Goal: Task Accomplishment & Management: Use online tool/utility

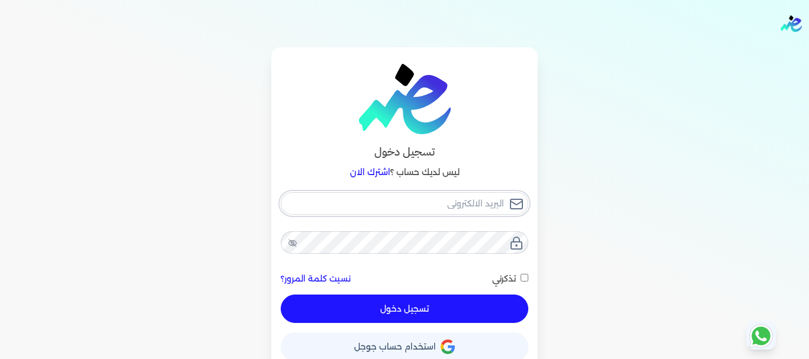
type input "[EMAIL_ADDRESS][DOMAIN_NAME]"
click at [429, 311] on button "تسجيل دخول" at bounding box center [404, 309] width 247 height 28
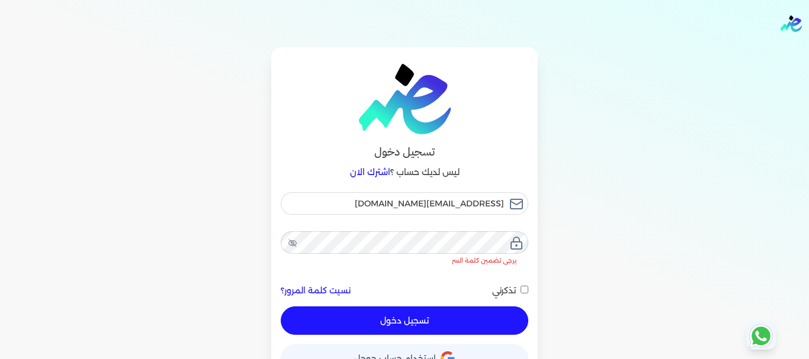
checkbox input "false"
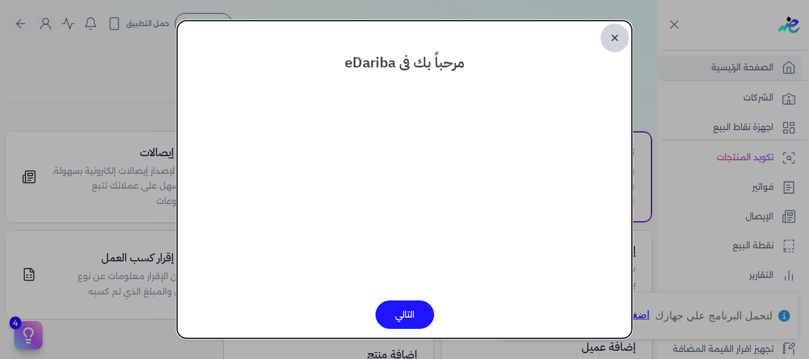
click at [615, 40] on link "✕" at bounding box center [614, 38] width 28 height 28
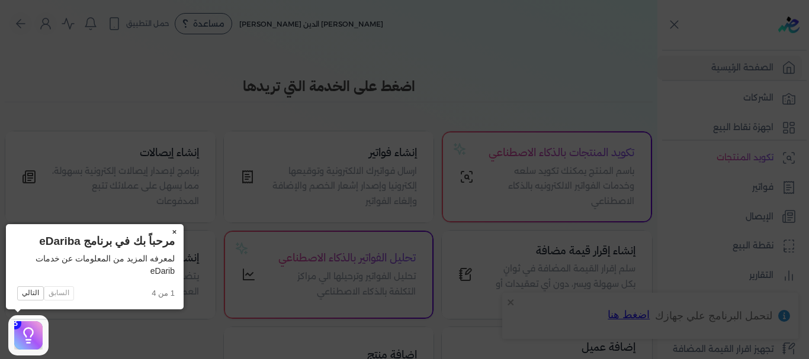
click at [175, 228] on button "×" at bounding box center [174, 232] width 19 height 17
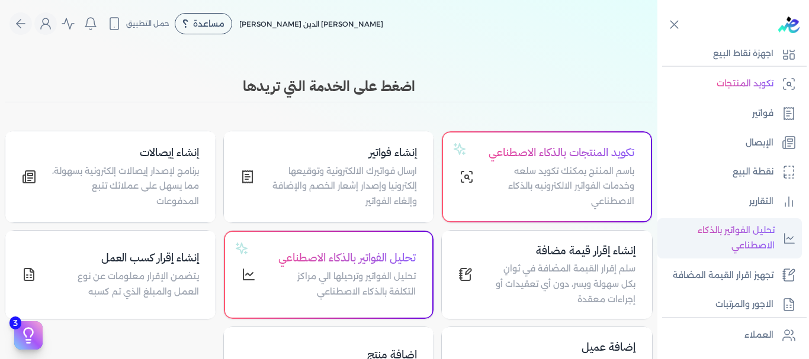
scroll to position [178, 0]
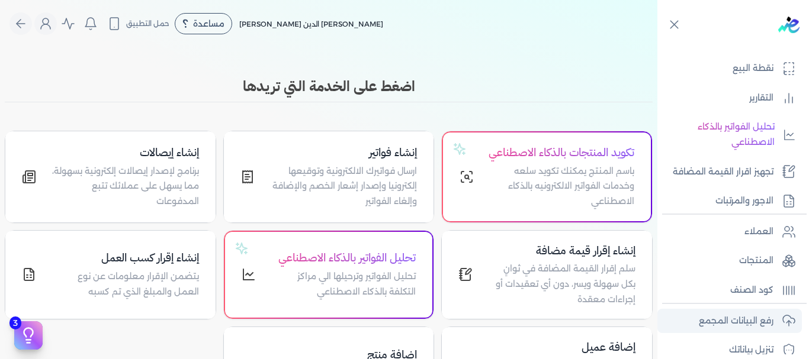
click at [742, 321] on p "رفع البيانات المجمع" at bounding box center [736, 321] width 75 height 15
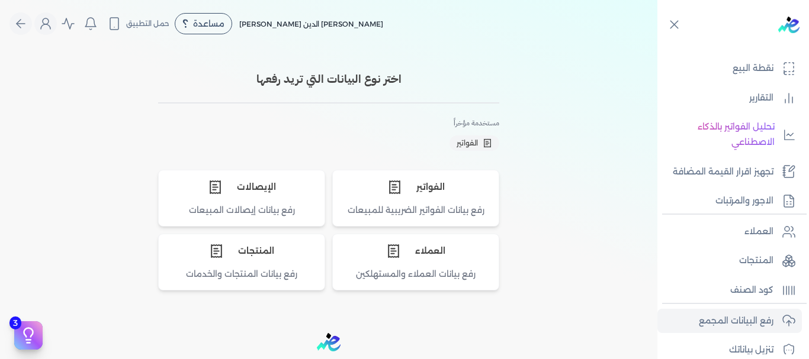
click at [656, 202] on div "اختر نوع البيانات التي تريد رفعها مستخدمة مؤخراً الفواتير الفواتير رفع بيانات ا…" at bounding box center [328, 178] width 657 height 262
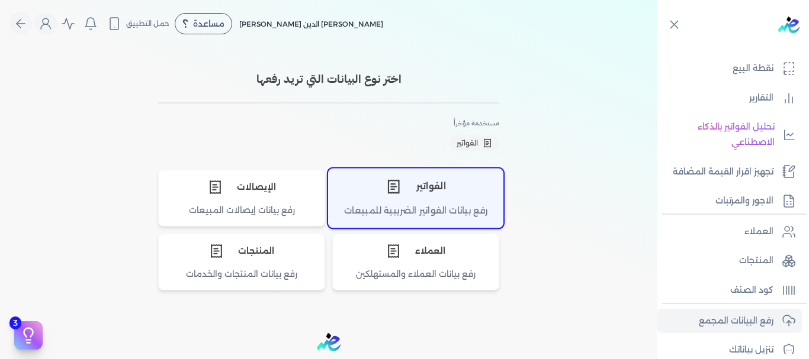
click at [430, 194] on div "الفواتير" at bounding box center [416, 187] width 174 height 36
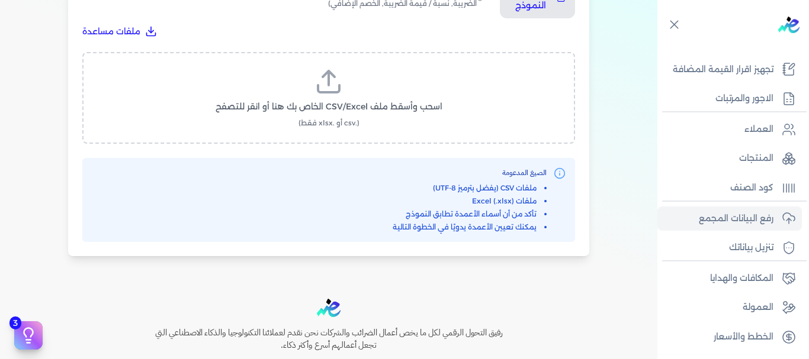
scroll to position [466, 0]
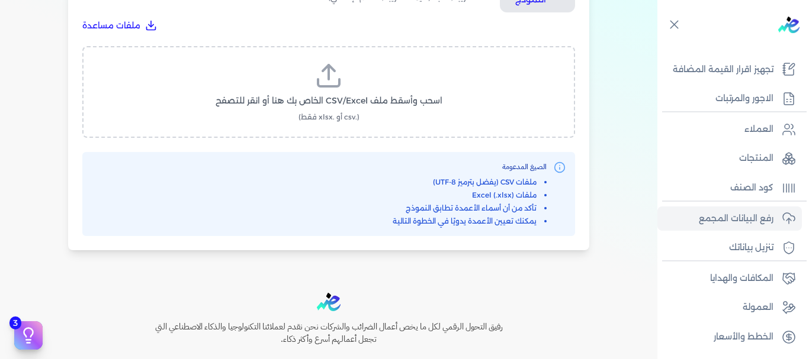
click at [430, 92] on label "اسحب وأسقط ملف CSV/Excel الخاص بك هنا أو انقر للتصفح (.csv أو .xlsx فقط)" at bounding box center [329, 92] width 462 height 61
click at [0, 0] on input "اسحب وأسقط ملف CSV/Excel الخاص بك هنا أو انقر للتصفح (.csv أو .xlsx فقط)" at bounding box center [0, 0] width 0 height 0
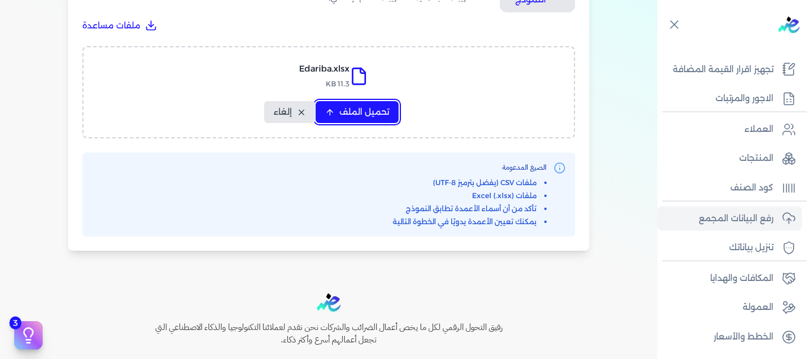
click at [351, 110] on span "تحميل الملف" at bounding box center [364, 112] width 50 height 12
select select "رقم الفاتورة"
select select "أسم العميل"
select select "الرقم الضريبي"
select select "وصف البند"
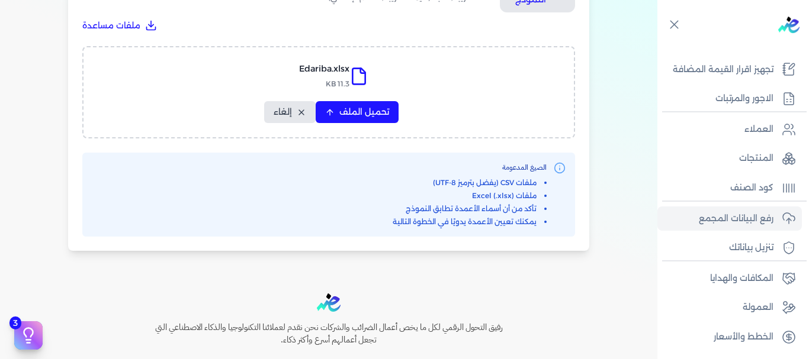
select select "سيريال المنتج"
select select "السعر"
select select "الكمية"
select select "نوع الضريبة"
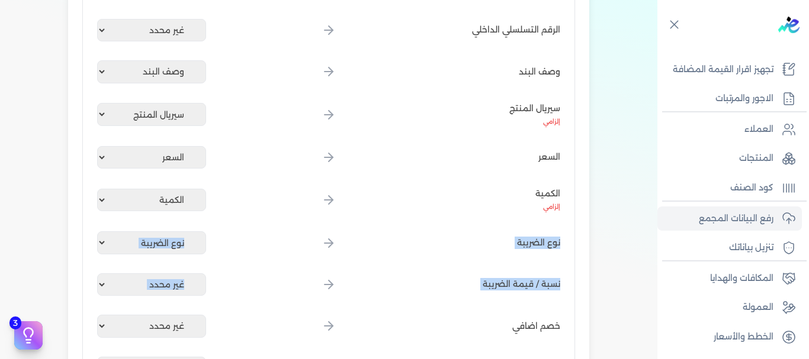
drag, startPoint x: 658, startPoint y: 239, endPoint x: 643, endPoint y: 314, distance: 77.1
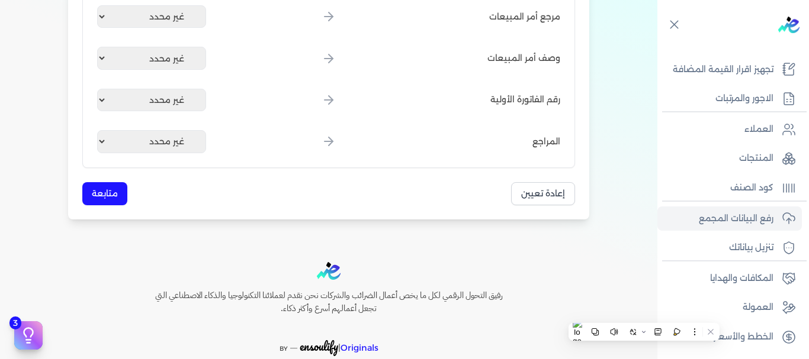
scroll to position [1585, 0]
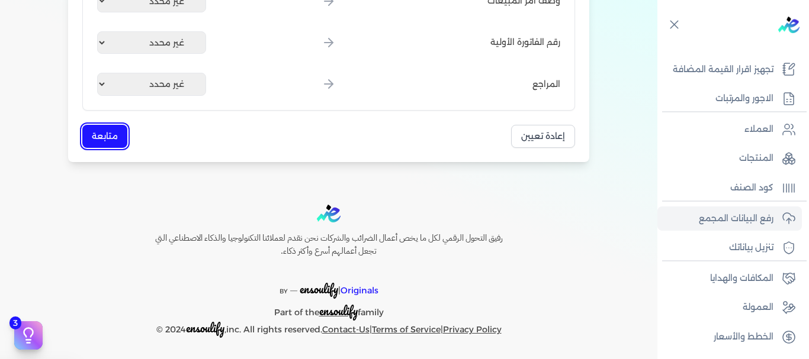
click at [101, 132] on button "متابعة" at bounding box center [104, 136] width 45 height 23
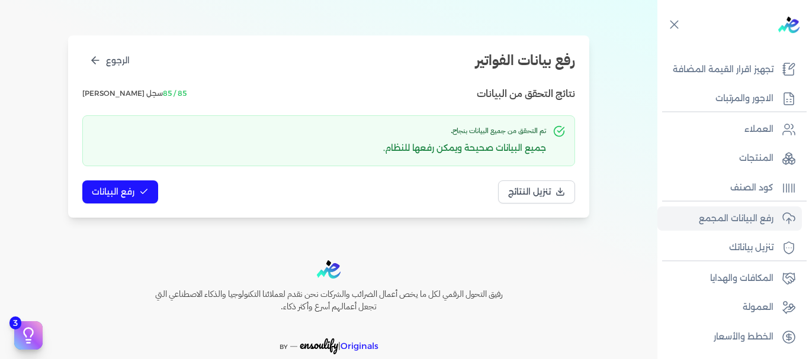
scroll to position [174, 0]
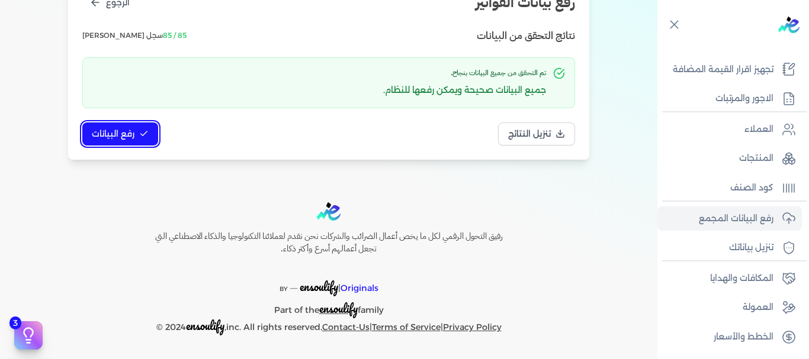
click at [130, 128] on span "رفع البيانات" at bounding box center [113, 134] width 43 height 12
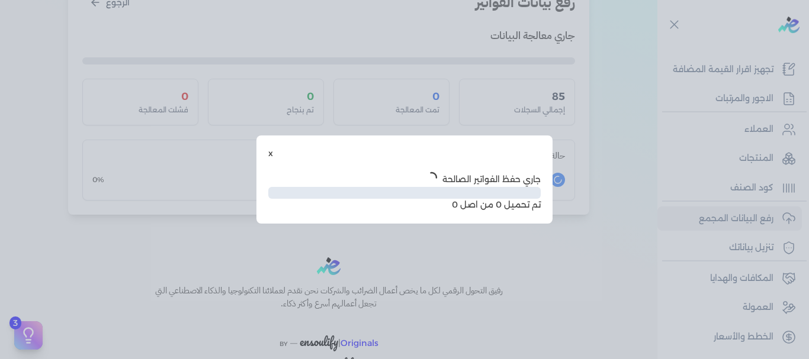
scroll to position [109, 0]
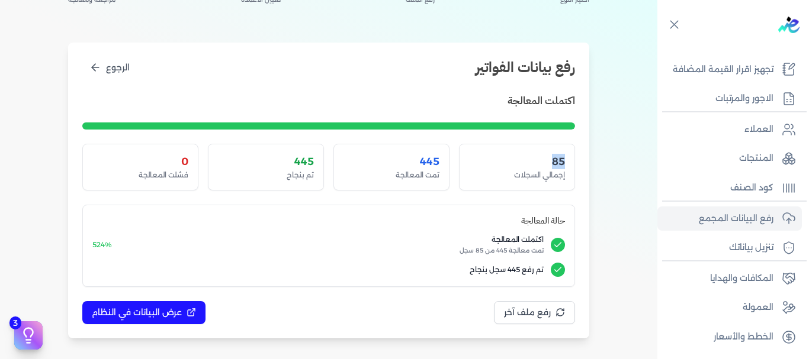
drag, startPoint x: 551, startPoint y: 159, endPoint x: 571, endPoint y: 160, distance: 20.8
click at [571, 160] on div "85 إجمالي السجلات" at bounding box center [517, 167] width 116 height 46
click at [560, 162] on div "85" at bounding box center [517, 161] width 96 height 15
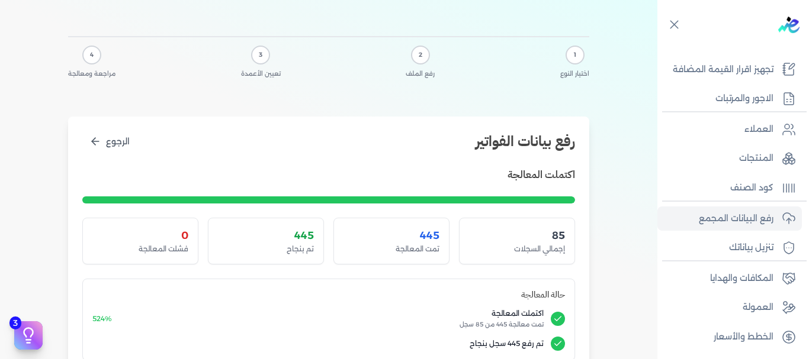
scroll to position [0, 0]
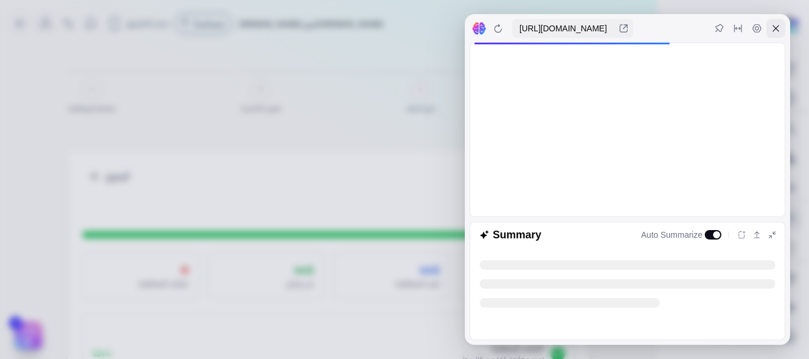
click at [773, 28] on icon at bounding box center [775, 28] width 9 height 9
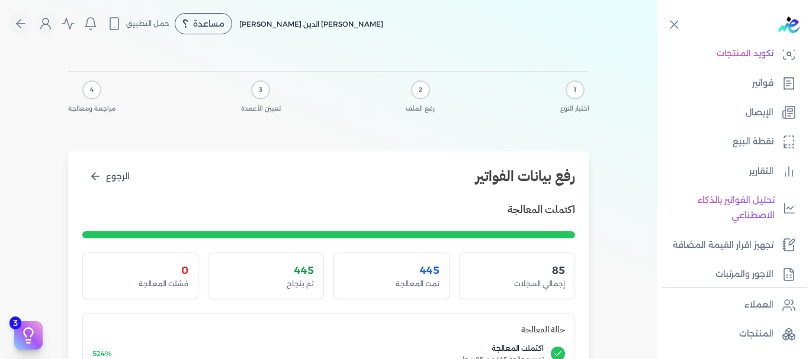
scroll to position [93, 0]
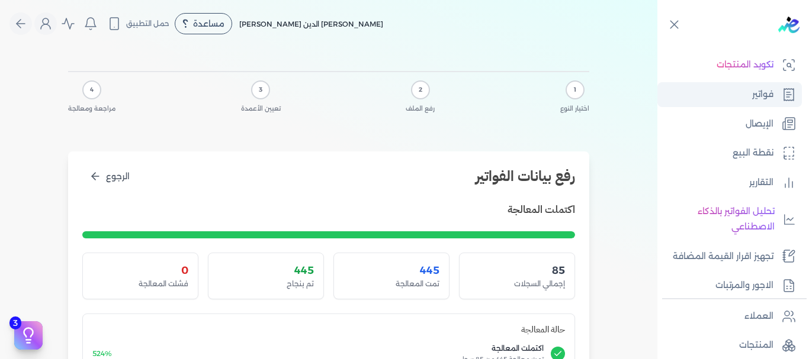
click at [714, 86] on link "فواتير" at bounding box center [729, 94] width 144 height 25
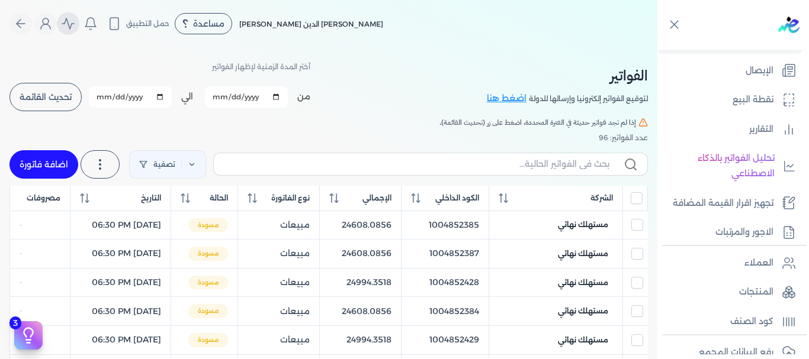
click at [63, 27] on button "Global" at bounding box center [68, 23] width 22 height 22
click at [52, 26] on icon "Global" at bounding box center [45, 24] width 14 height 14
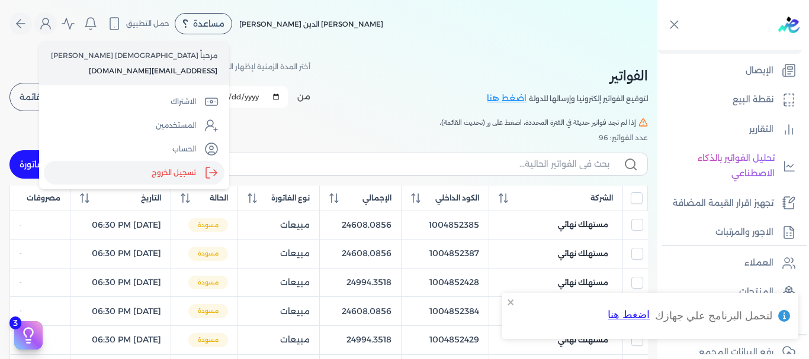
click at [118, 170] on label "تسجيل الخروج" at bounding box center [134, 173] width 181 height 24
click at [657, 47] on input "Close" at bounding box center [657, 47] width 0 height 0
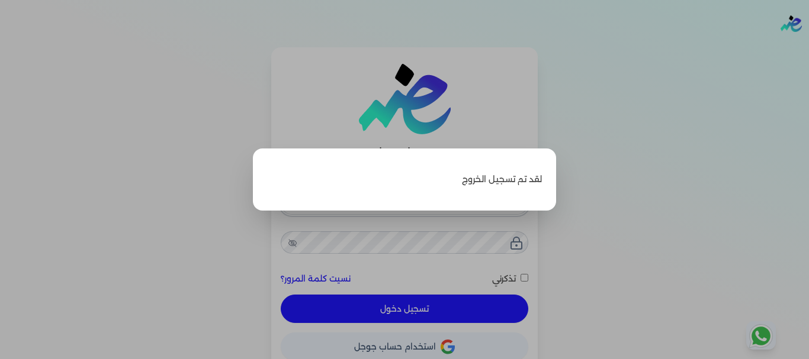
type input "[EMAIL_ADDRESS][DOMAIN_NAME]"
click at [625, 134] on label "Close" at bounding box center [404, 179] width 809 height 359
click at [808, 47] on input "Close" at bounding box center [809, 47] width 0 height 0
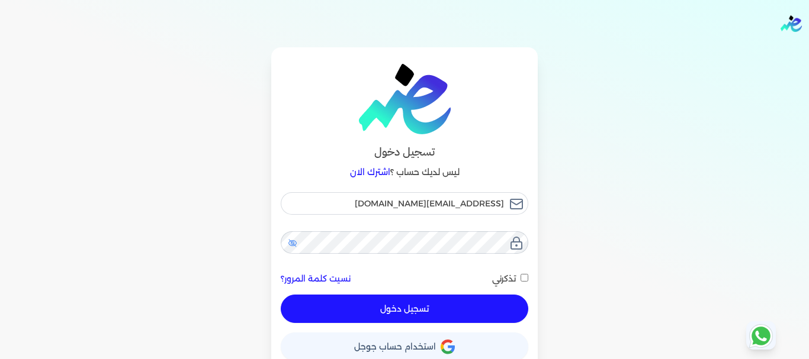
click at [297, 243] on icon at bounding box center [292, 243] width 9 height 9
checkbox input "false"
